Goal: Find specific page/section: Find specific page/section

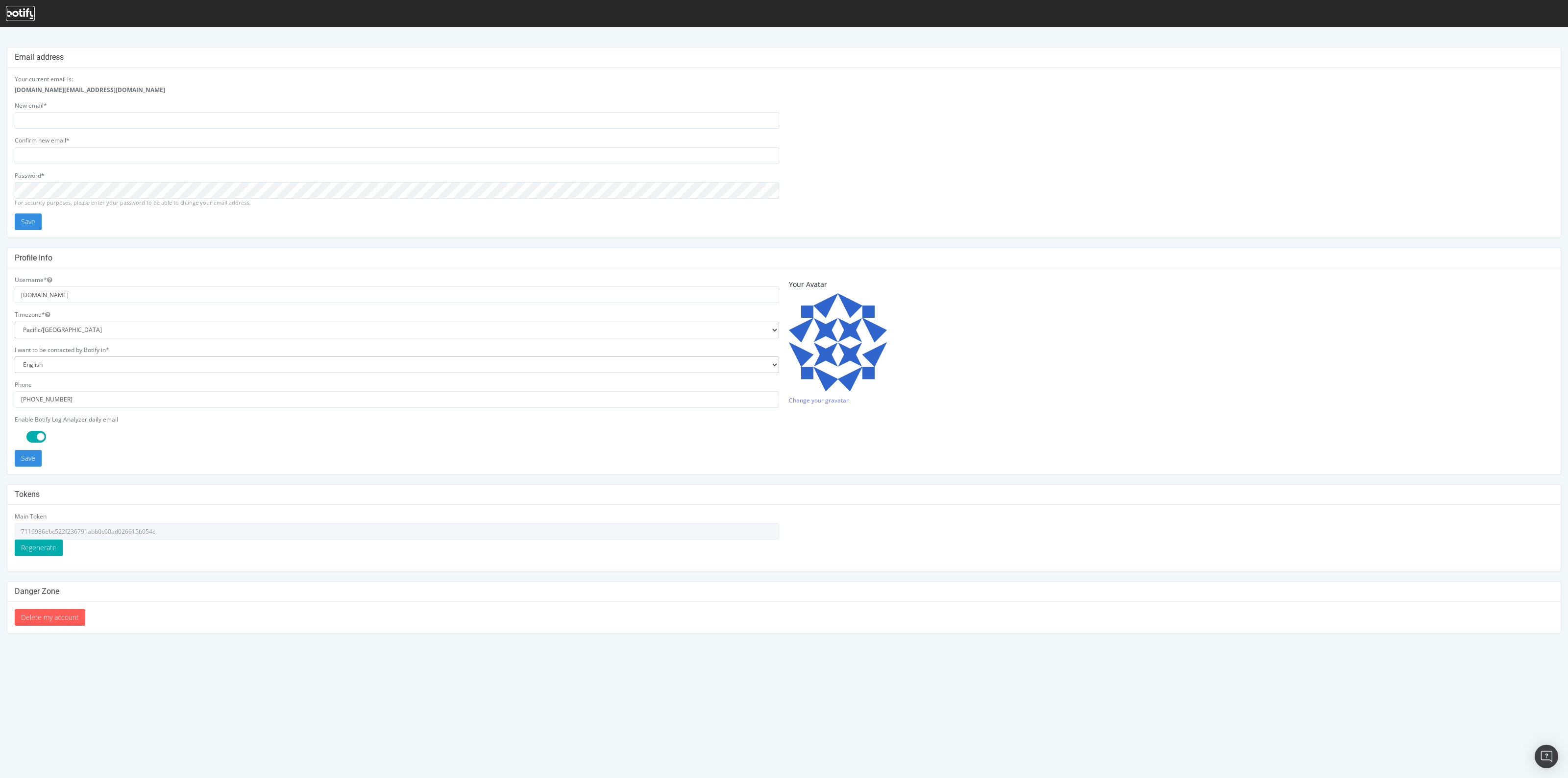
click at [17, 13] on icon at bounding box center [20, 13] width 29 height 11
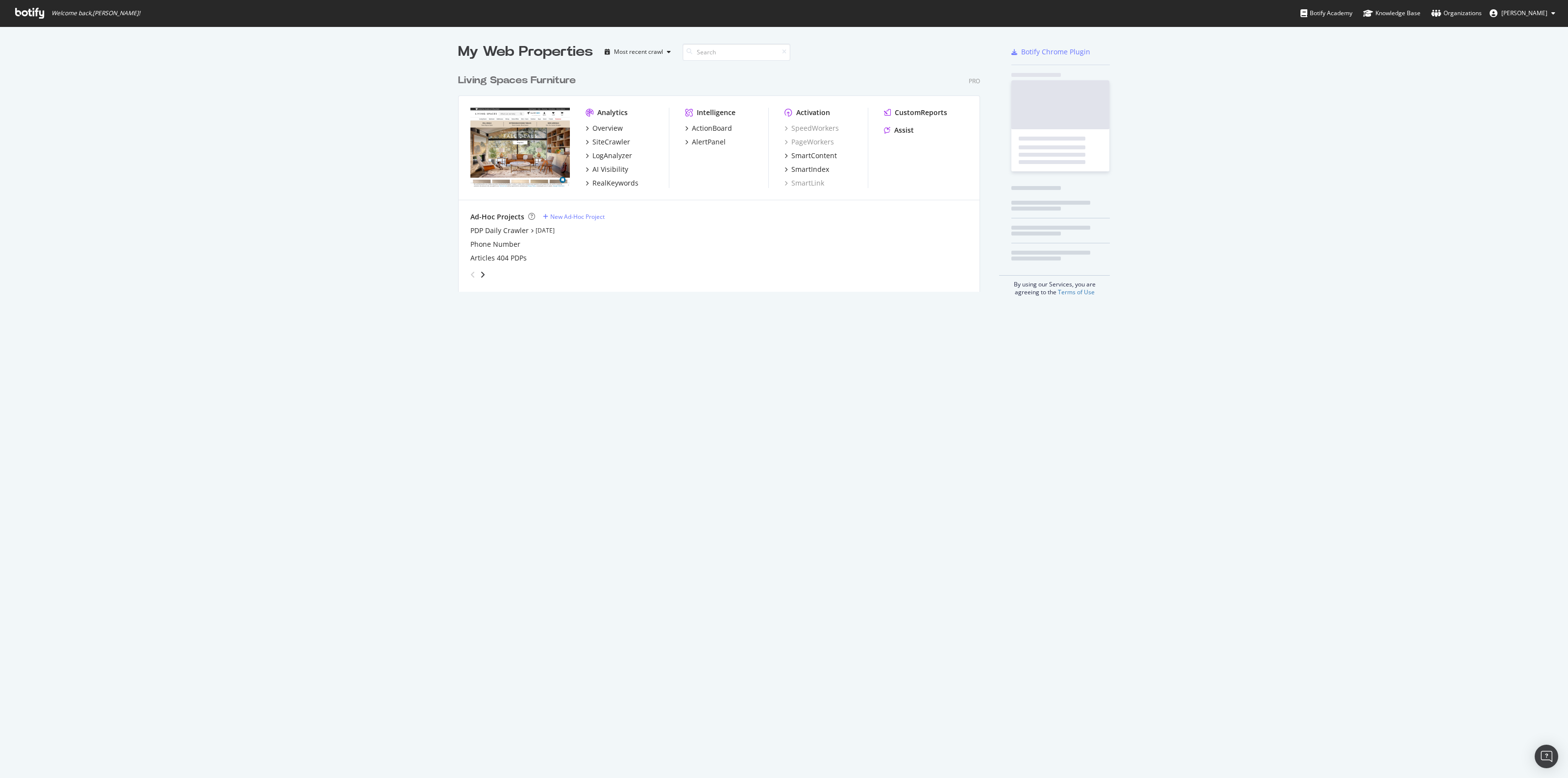
scroll to position [221, 520]
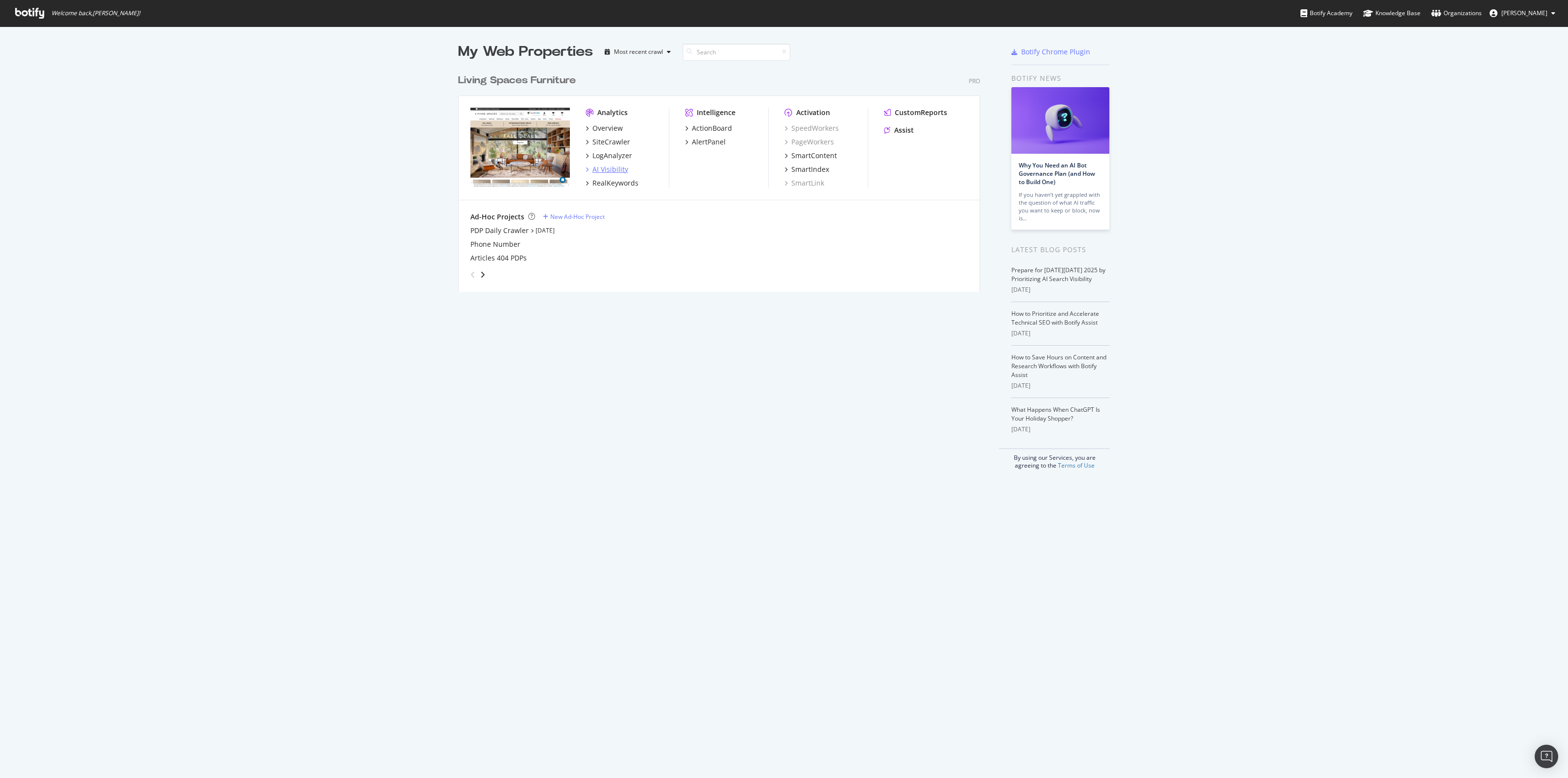
click at [607, 170] on div "AI Visibility" at bounding box center [610, 169] width 36 height 10
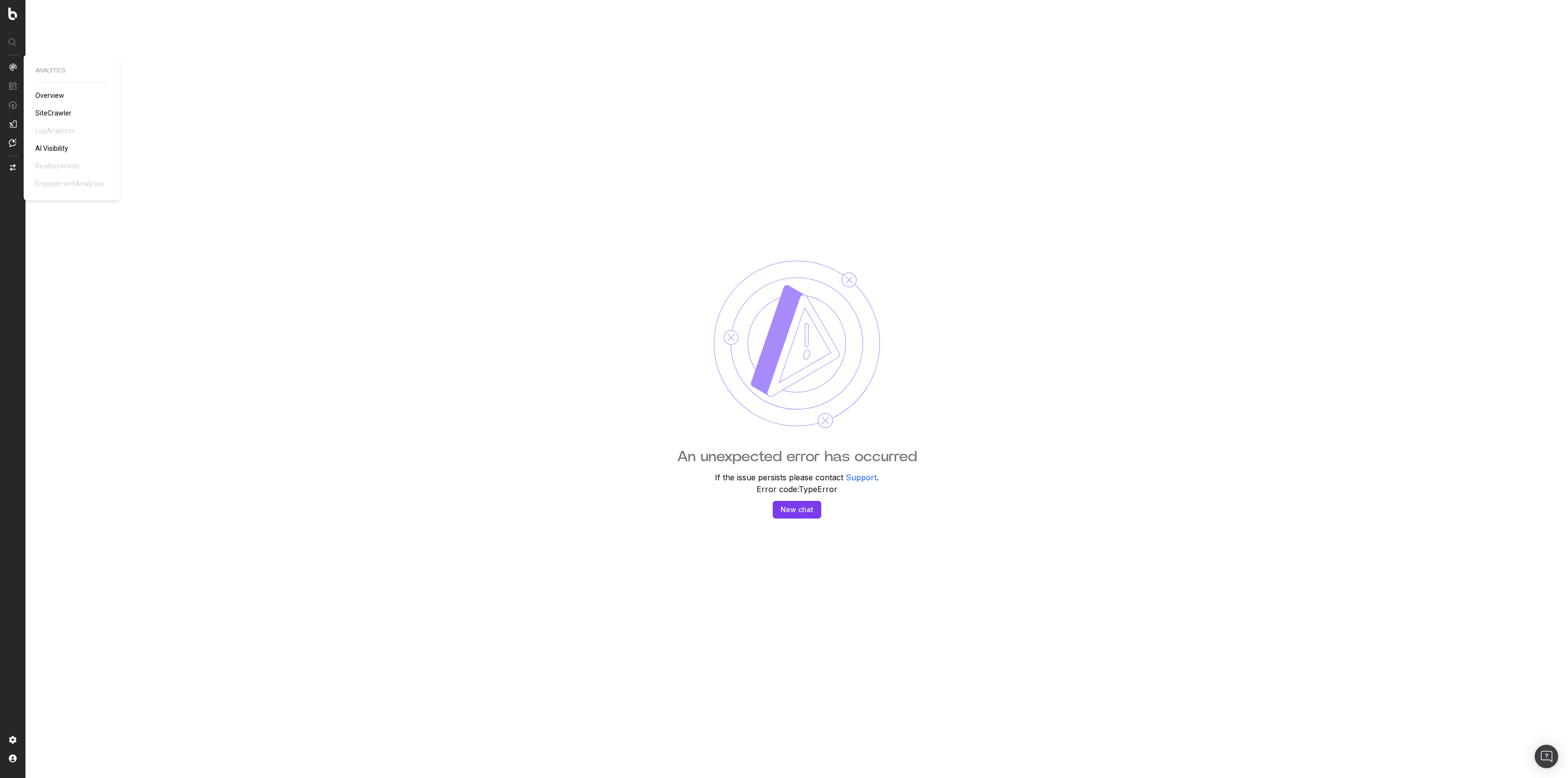
click at [59, 150] on span "AI Visibility" at bounding box center [52, 148] width 33 height 8
